Goal: Task Accomplishment & Management: Manage account settings

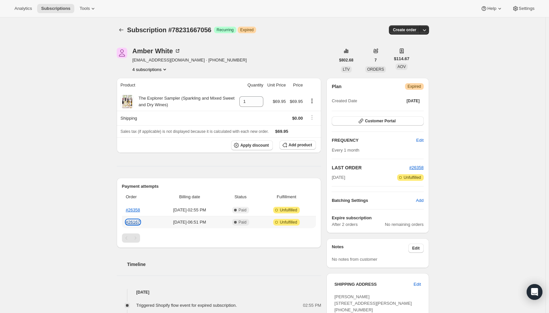
click at [136, 221] on link "#26167" at bounding box center [133, 222] width 14 height 5
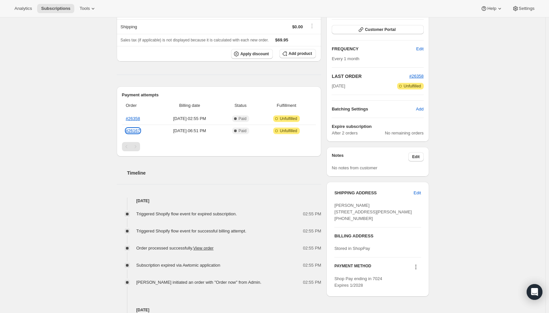
scroll to position [124, 0]
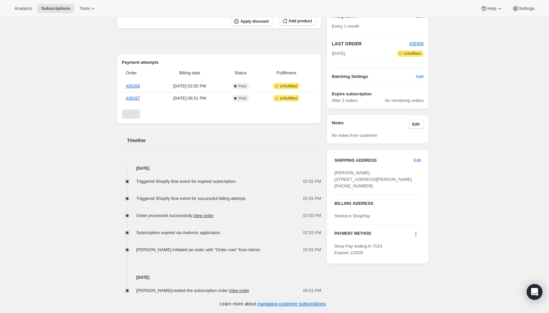
click at [27, 156] on div "Subscription #78231667056. This page is ready Subscription #78231667056 Success…" at bounding box center [273, 103] width 546 height 420
click at [59, 137] on div "Subscription #78231667056. This page is ready Subscription #78231667056 Success…" at bounding box center [273, 103] width 546 height 420
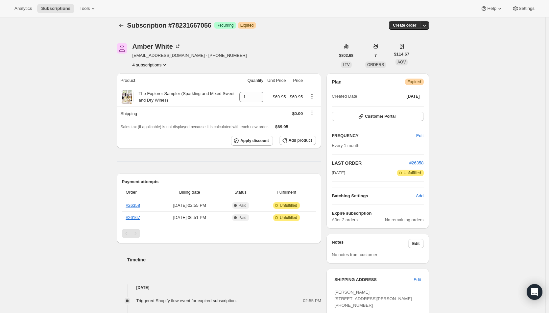
scroll to position [0, 0]
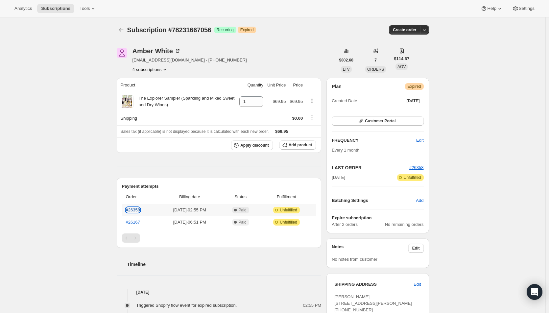
click at [138, 211] on link "#26358" at bounding box center [133, 210] width 14 height 5
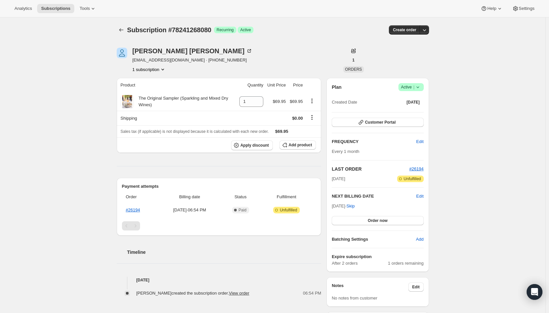
click at [32, 164] on div "Subscription #78241268080. This page is ready Subscription #78241268080 Success…" at bounding box center [273, 234] width 546 height 435
click at [131, 208] on link "#26194" at bounding box center [133, 210] width 14 height 5
click at [375, 219] on span "Order now" at bounding box center [378, 220] width 20 height 5
click at [375, 219] on span "Click to confirm" at bounding box center [378, 220] width 30 height 5
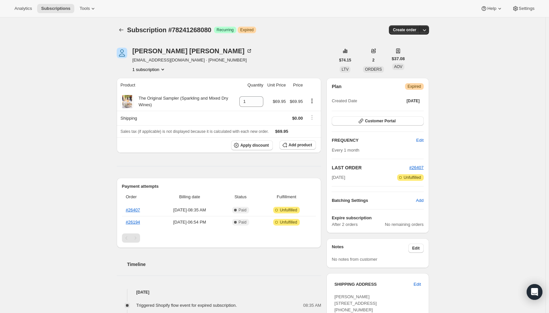
click at [70, 269] on div "Subscription #78241268080. This page is ready Subscription #78241268080 Success…" at bounding box center [273, 227] width 546 height 420
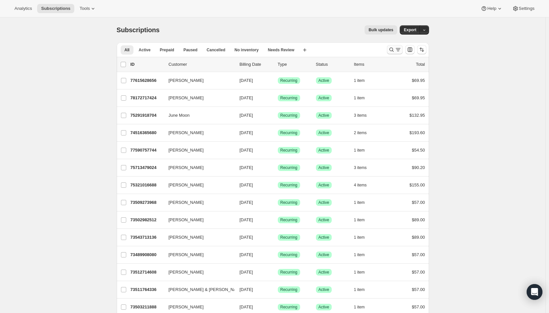
click at [395, 51] on icon "Search and filter results" at bounding box center [392, 49] width 7 height 7
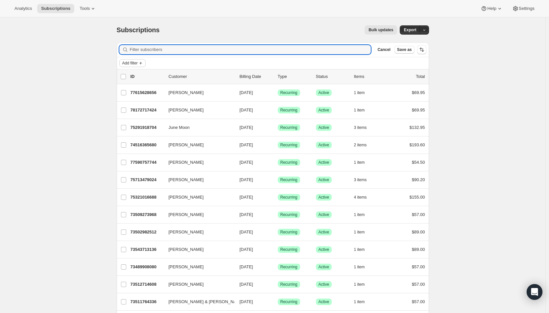
click at [127, 63] on span "Add filter" at bounding box center [129, 63] width 15 height 5
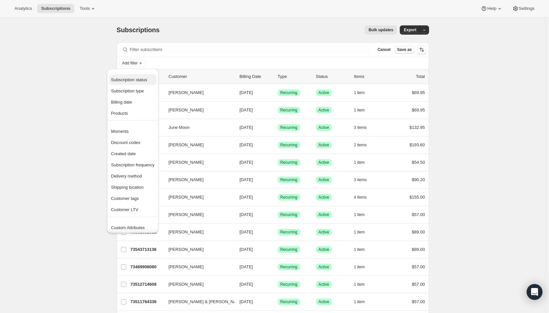
click at [131, 80] on span "Subscription status" at bounding box center [129, 79] width 36 height 5
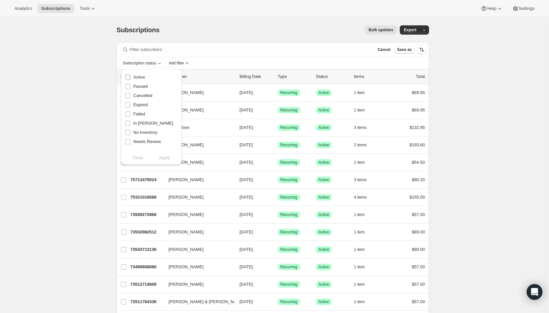
click at [134, 77] on span "Active" at bounding box center [140, 77] width 12 height 5
click at [131, 77] on input "Active" at bounding box center [127, 77] width 5 height 5
checkbox input "true"
click at [166, 158] on span "Apply" at bounding box center [164, 158] width 11 height 7
click at [184, 64] on span "Add filter" at bounding box center [177, 63] width 15 height 5
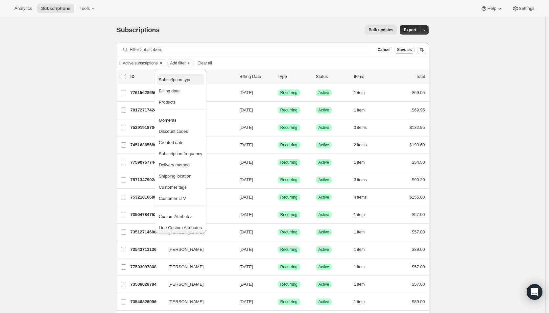
click at [177, 79] on span "Subscription type" at bounding box center [175, 79] width 33 height 5
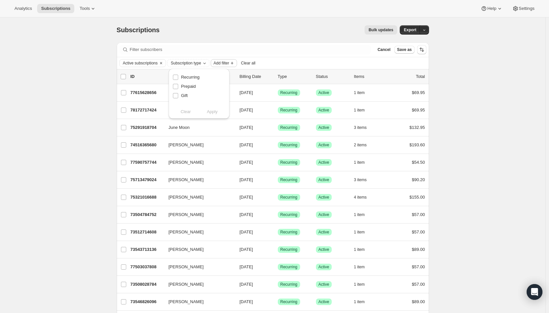
click at [224, 63] on span "Add filter" at bounding box center [221, 63] width 15 height 5
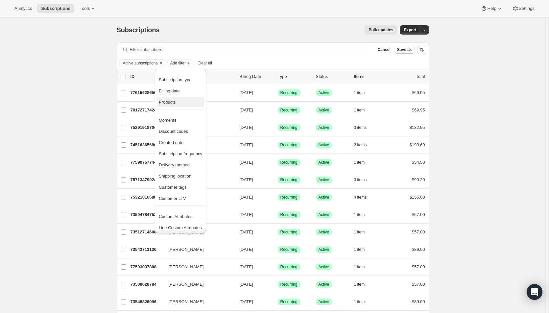
click at [171, 102] on span "Products" at bounding box center [167, 102] width 17 height 5
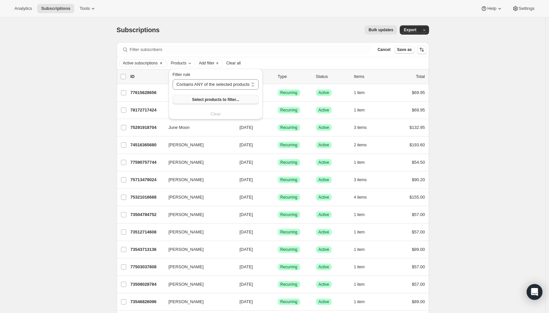
click at [192, 102] on button "Select products to filter..." at bounding box center [216, 99] width 86 height 9
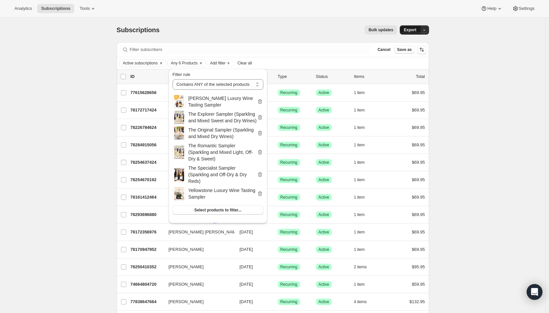
click at [411, 33] on button "Export" at bounding box center [410, 29] width 20 height 9
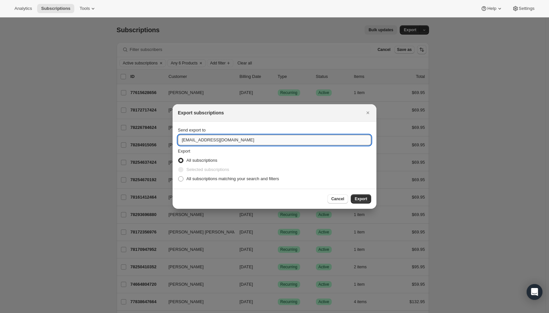
drag, startPoint x: 190, startPoint y: 139, endPoint x: 179, endPoint y: 139, distance: 11.2
click at [179, 139] on input "hello@wineshopathome.com" at bounding box center [274, 140] width 193 height 11
type input "mfletcher@wineshopathome.com"
click at [207, 177] on span "All subscriptions matching your search and filters" at bounding box center [233, 178] width 93 height 5
click at [179, 177] on input "All subscriptions matching your search and filters" at bounding box center [178, 176] width 0 height 0
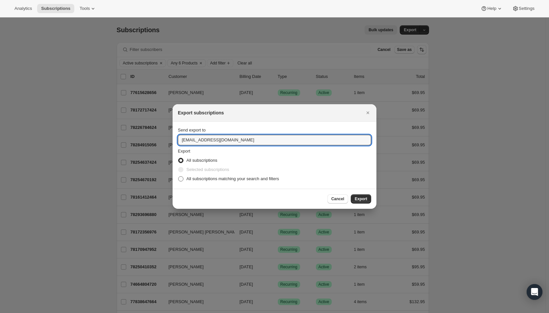
radio input "true"
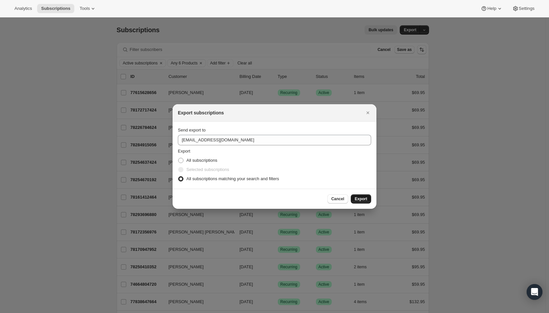
click at [367, 198] on span "Export" at bounding box center [361, 198] width 13 height 5
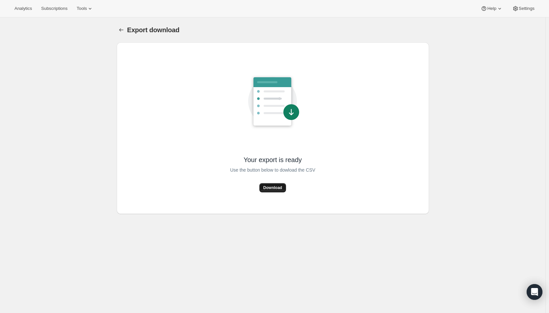
click at [266, 187] on span "Download" at bounding box center [273, 187] width 19 height 5
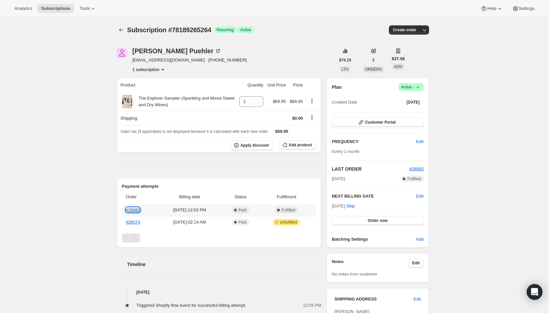
click at [133, 208] on link "#26083" at bounding box center [133, 210] width 14 height 5
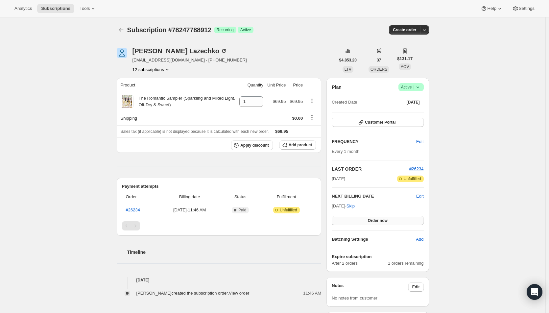
click at [376, 220] on span "Order now" at bounding box center [378, 220] width 20 height 5
click at [376, 220] on span "Click to confirm" at bounding box center [378, 220] width 30 height 5
click at [401, 222] on button "Order now" at bounding box center [378, 220] width 92 height 9
click at [401, 222] on button "Click to confirm" at bounding box center [378, 220] width 92 height 9
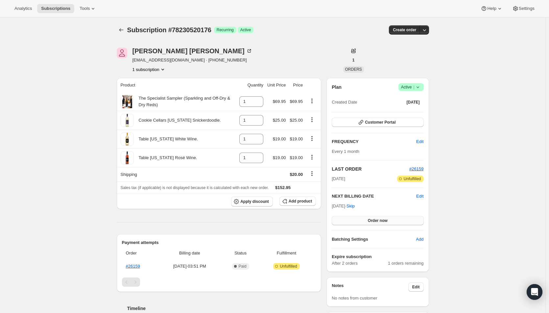
click at [387, 221] on span "Order now" at bounding box center [378, 220] width 20 height 5
click at [387, 221] on span "Click to confirm" at bounding box center [378, 220] width 30 height 5
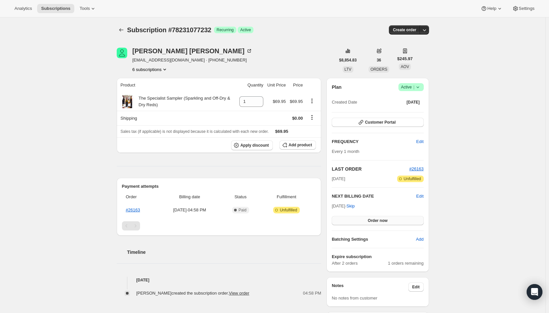
click at [379, 218] on button "Order now" at bounding box center [378, 220] width 92 height 9
click at [379, 218] on button "Click to confirm" at bounding box center [378, 220] width 92 height 9
click at [356, 219] on button "Order now" at bounding box center [378, 220] width 92 height 9
click at [356, 219] on button "Click to confirm" at bounding box center [378, 220] width 92 height 9
click at [360, 218] on button "Order now" at bounding box center [378, 220] width 92 height 9
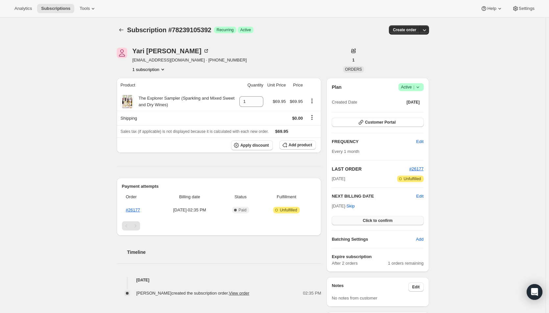
click at [361, 221] on button "Click to confirm" at bounding box center [378, 220] width 92 height 9
click at [421, 196] on span "Edit" at bounding box center [420, 196] width 7 height 7
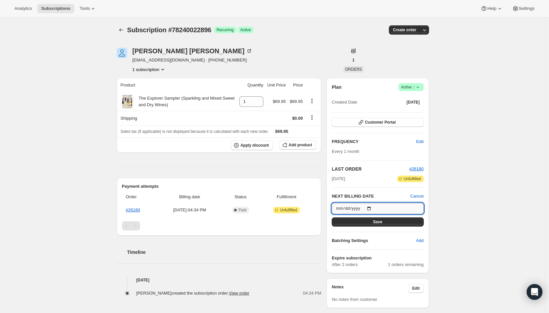
click at [372, 207] on input "2025-09-19" at bounding box center [378, 208] width 92 height 11
type input "2025-10-01"
click at [369, 222] on button "Save" at bounding box center [378, 221] width 92 height 9
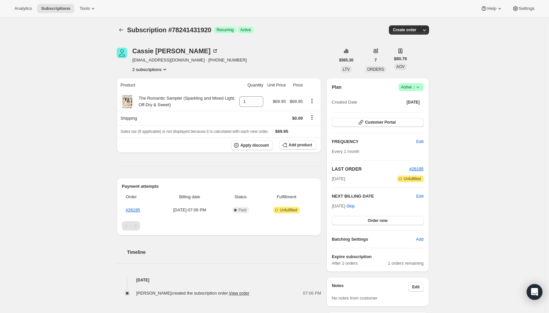
click at [373, 225] on div "Plan Success Active | Created Date Aug 19, 2025 Customer Portal FREQUENCY Edit …" at bounding box center [378, 175] width 92 height 184
click at [373, 221] on span "Order now" at bounding box center [378, 220] width 20 height 5
click at [373, 221] on span "Click to confirm" at bounding box center [378, 220] width 30 height 5
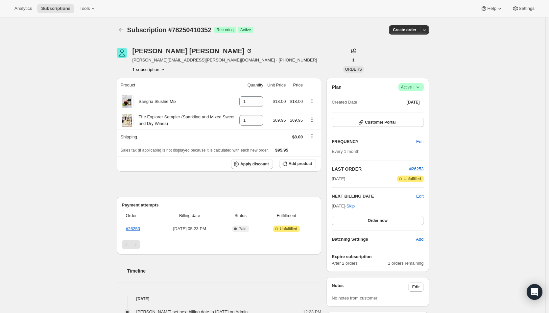
drag, startPoint x: 65, startPoint y: 166, endPoint x: 85, endPoint y: 145, distance: 28.4
click at [65, 166] on div "Subscription #78250410352. This page is ready Subscription #78250410352 Success…" at bounding box center [273, 234] width 546 height 435
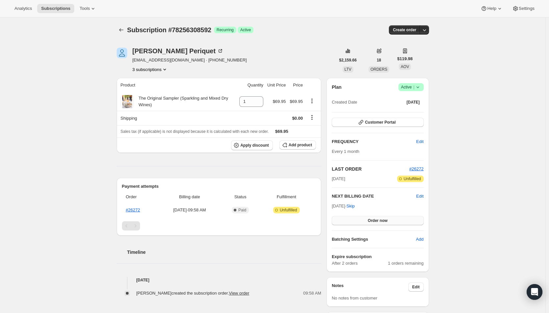
click at [398, 222] on button "Order now" at bounding box center [378, 220] width 92 height 9
click at [398, 222] on button "Click to confirm" at bounding box center [378, 220] width 92 height 9
click at [382, 221] on span "Order now" at bounding box center [378, 220] width 20 height 5
click at [382, 221] on span "Click to confirm" at bounding box center [378, 220] width 30 height 5
click at [423, 194] on span "Edit" at bounding box center [420, 196] width 7 height 7
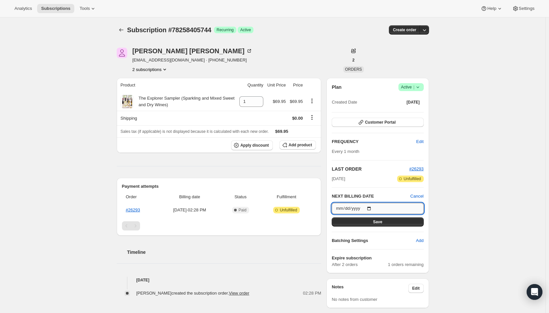
click at [372, 207] on input "2025-09-21" at bounding box center [378, 208] width 92 height 11
type input "2025-09-01"
click at [361, 221] on button "Save" at bounding box center [378, 221] width 92 height 9
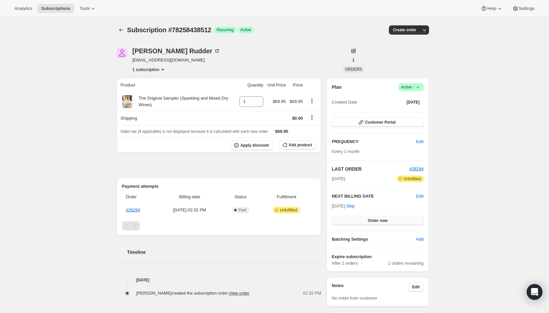
click at [386, 221] on span "Order now" at bounding box center [378, 220] width 20 height 5
click at [386, 221] on span "Click to confirm" at bounding box center [378, 220] width 30 height 5
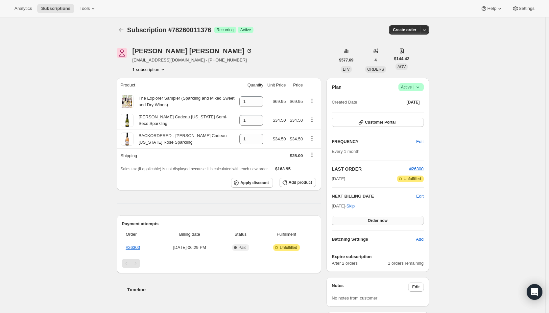
click at [382, 223] on span "Order now" at bounding box center [378, 220] width 20 height 5
click at [382, 223] on span "Click to confirm" at bounding box center [378, 220] width 30 height 5
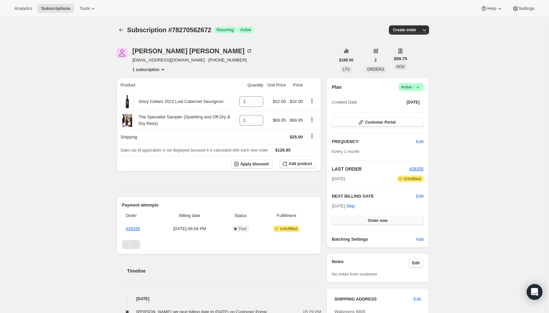
click at [384, 220] on span "Order now" at bounding box center [378, 220] width 20 height 5
click at [384, 220] on span "Click to confirm" at bounding box center [378, 220] width 30 height 5
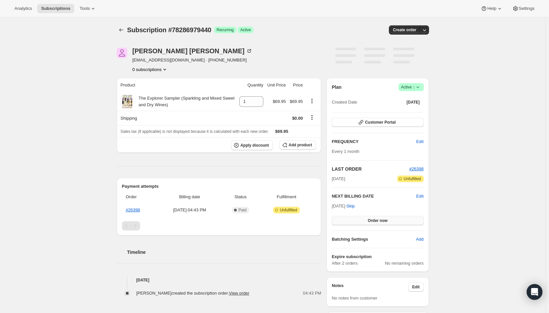
click at [385, 222] on span "Order now" at bounding box center [378, 220] width 20 height 5
click at [385, 222] on span "Click to confirm" at bounding box center [378, 220] width 30 height 5
click at [374, 223] on button "Order now" at bounding box center [378, 220] width 92 height 9
click at [374, 223] on button "Click to confirm" at bounding box center [378, 220] width 92 height 9
